Goal: Transaction & Acquisition: Purchase product/service

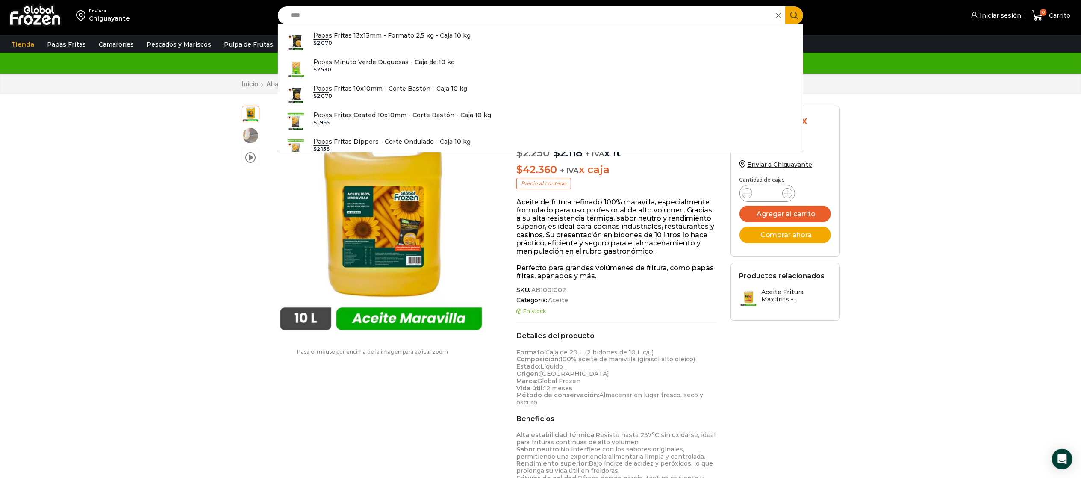
type input "****"
click at [785, 6] on button "Search" at bounding box center [794, 15] width 18 height 18
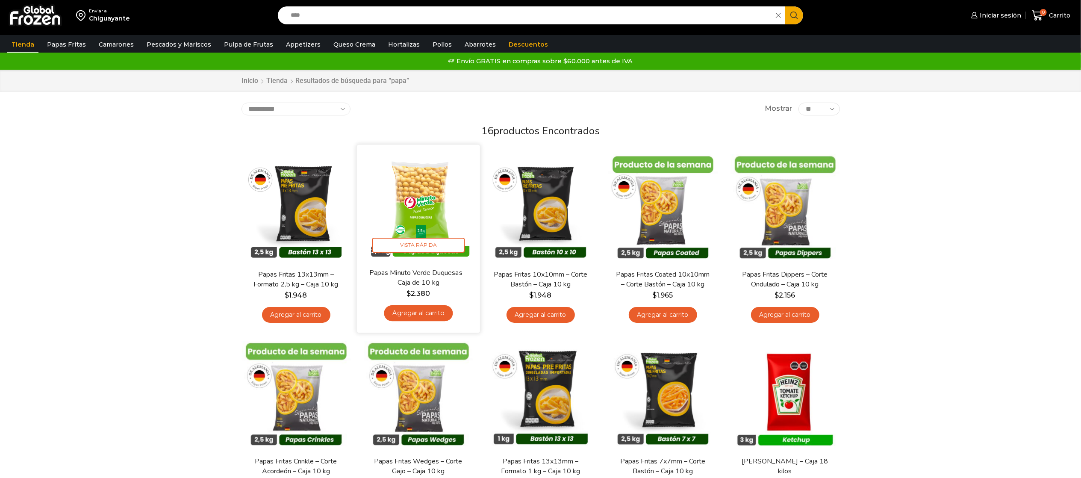
click at [454, 217] on img at bounding box center [418, 206] width 110 height 110
